Goal: Task Accomplishment & Management: Manage account settings

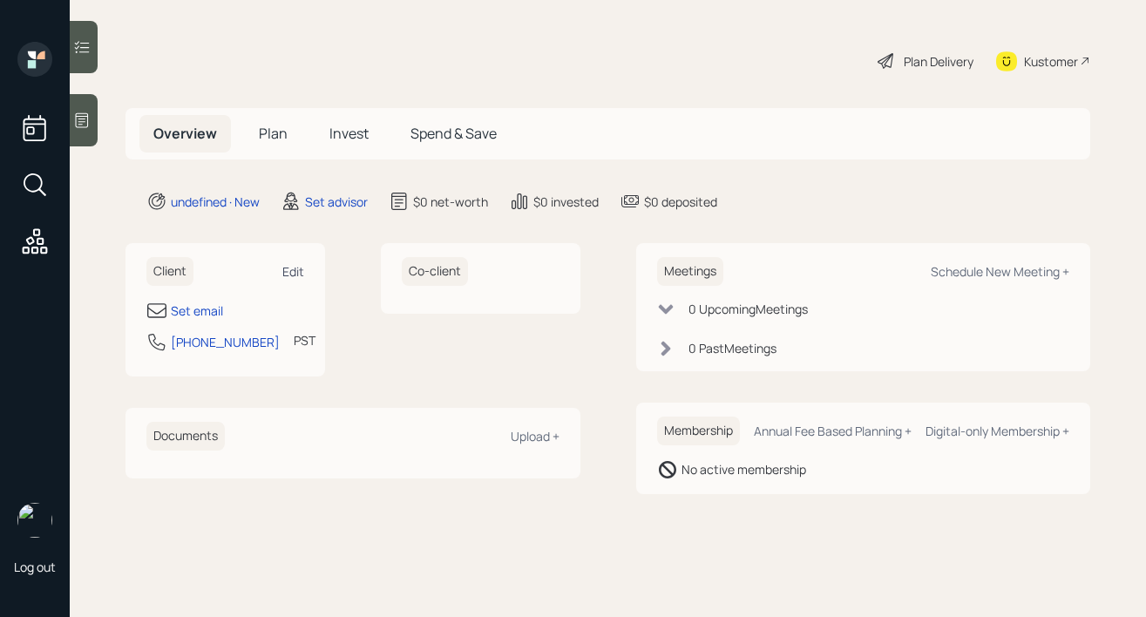
click at [298, 266] on div "Edit" at bounding box center [293, 271] width 22 height 17
select select "America/Los_Angeles"
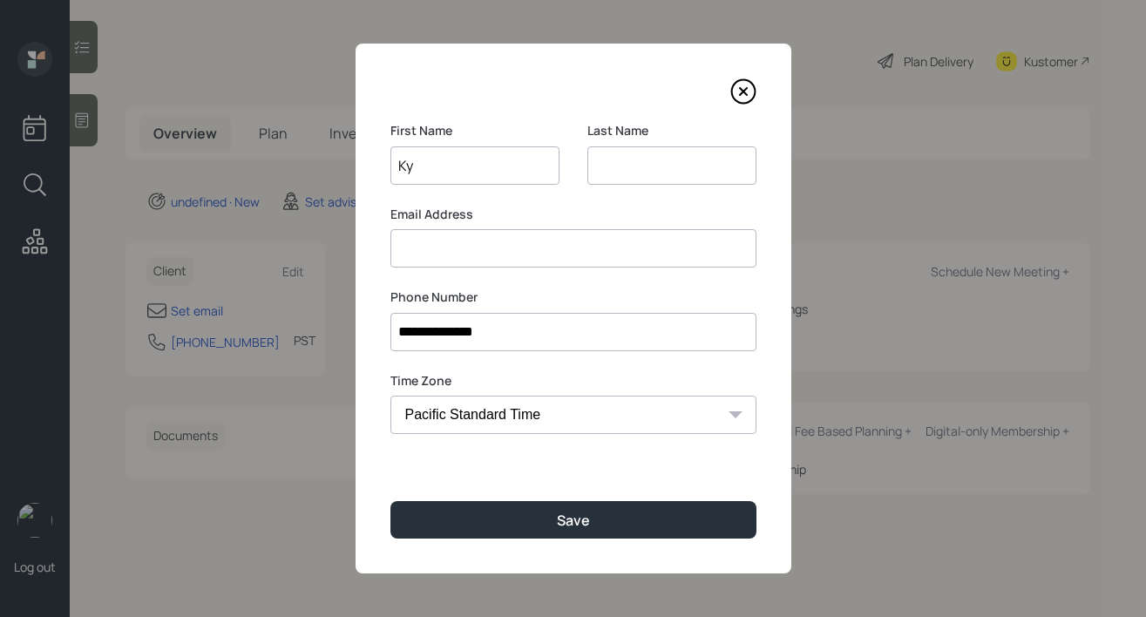
type input "Ky"
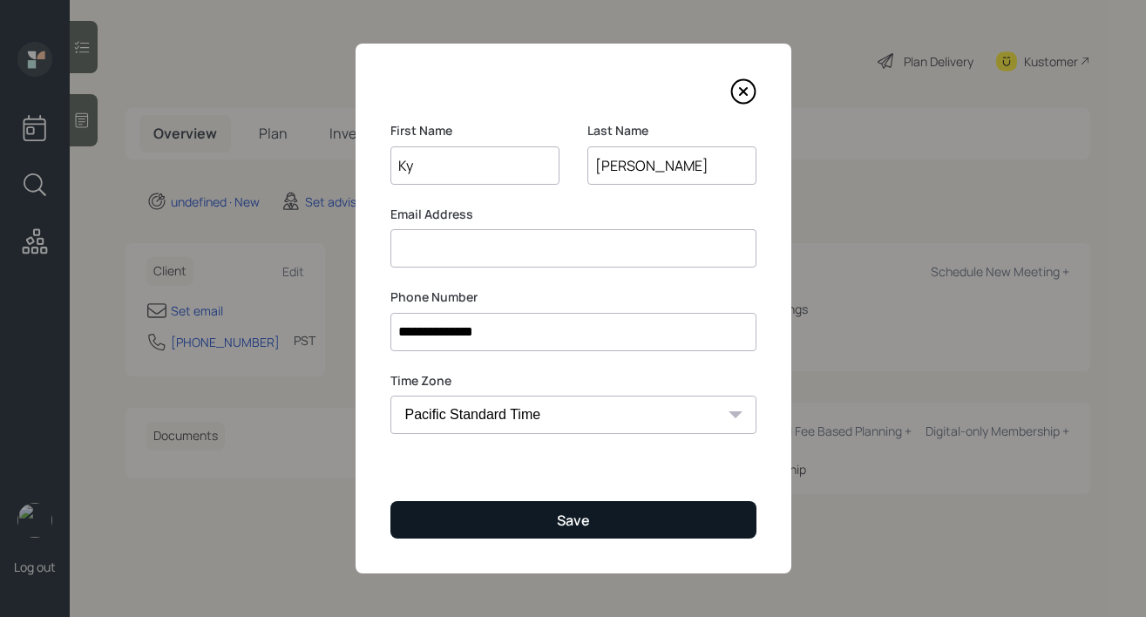
type input "[PERSON_NAME]"
click at [500, 522] on button "Save" at bounding box center [574, 519] width 366 height 37
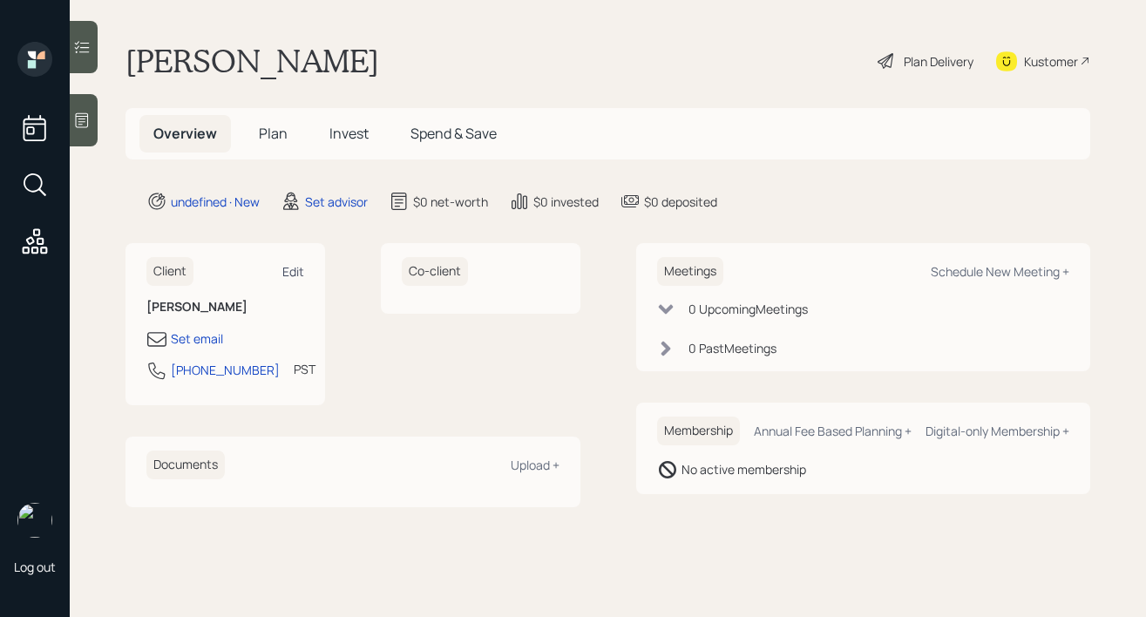
click at [291, 269] on div "Edit" at bounding box center [293, 271] width 22 height 17
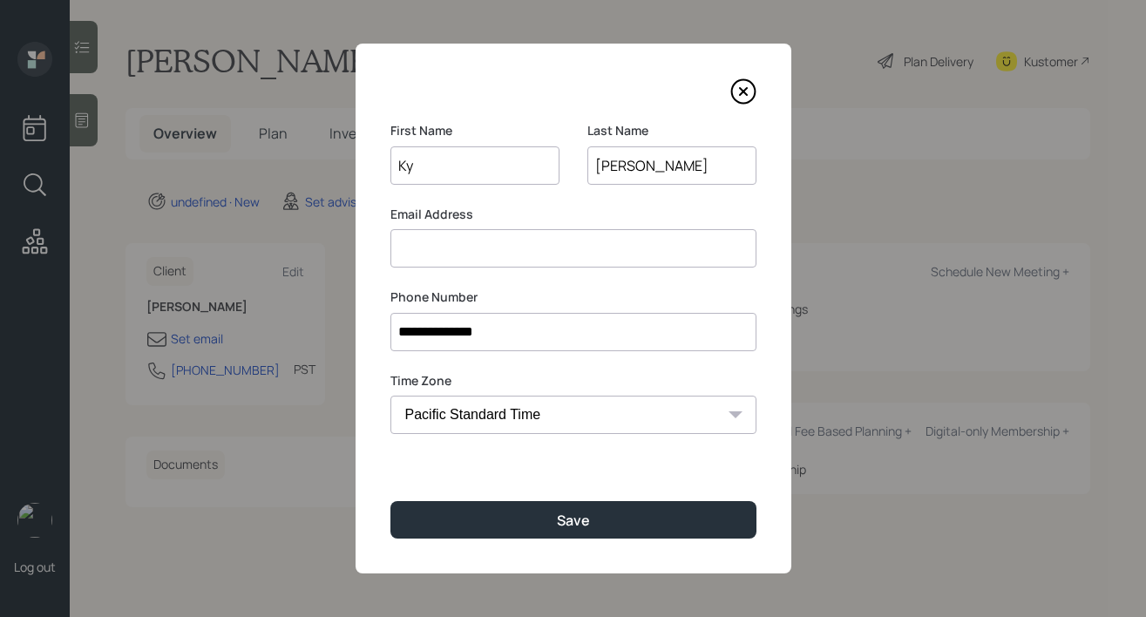
click at [558, 408] on select "Eastern Standard Time Central Standard Time Mountain Standard Time Pacific Stan…" at bounding box center [574, 415] width 366 height 38
select select "America/[GEOGRAPHIC_DATA]"
click at [391, 396] on select "Eastern Standard Time Central Standard Time Mountain Standard Time Pacific Stan…" at bounding box center [574, 415] width 366 height 38
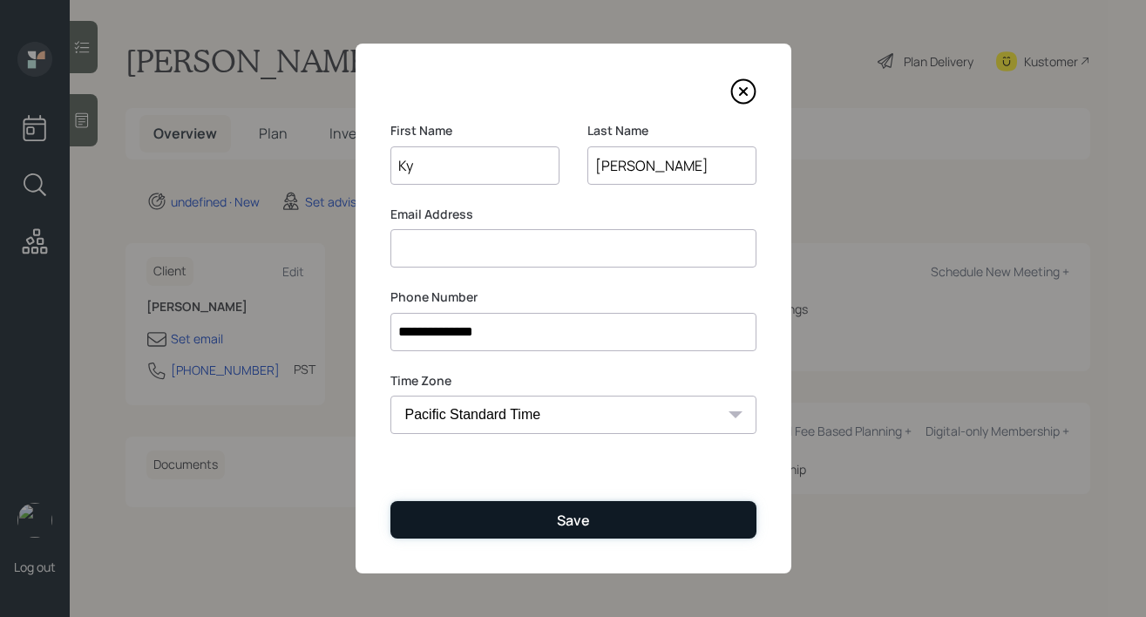
click at [575, 520] on div "Save" at bounding box center [573, 520] width 33 height 19
